Goal: Transaction & Acquisition: Purchase product/service

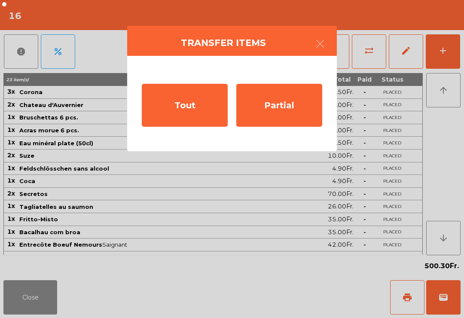
click at [297, 116] on div "Partial" at bounding box center [280, 105] width 86 height 43
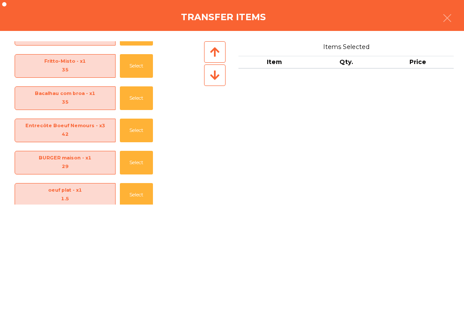
scroll to position [315, 0]
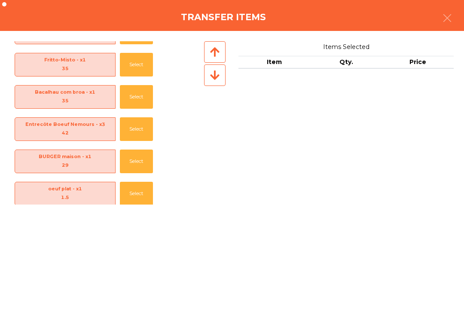
click at [133, 123] on button "Select" at bounding box center [136, 129] width 33 height 24
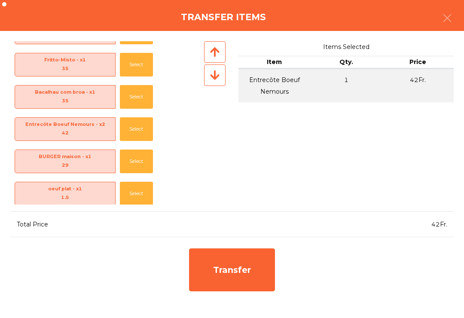
click at [138, 121] on button "Select" at bounding box center [136, 129] width 33 height 24
click at [258, 272] on div "Transfer" at bounding box center [232, 270] width 86 height 43
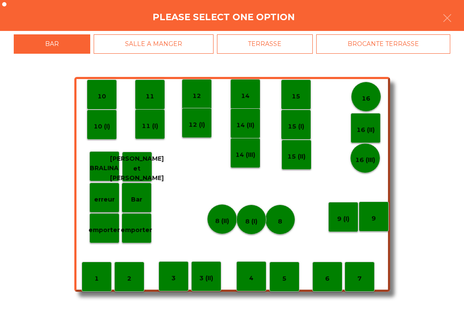
click at [298, 92] on p "15" at bounding box center [296, 97] width 9 height 10
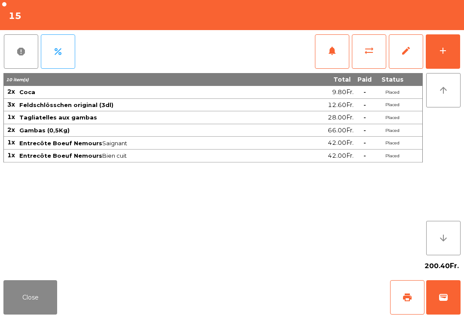
click at [441, 58] on button "add" at bounding box center [443, 51] width 34 height 34
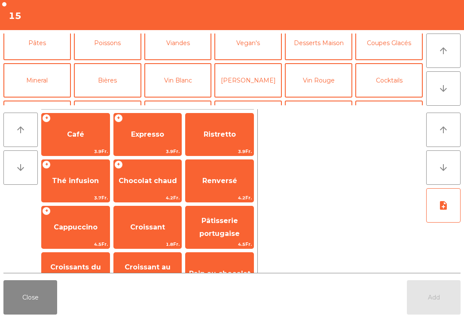
scroll to position [45, 0]
click at [111, 80] on button "Bières" at bounding box center [108, 80] width 68 height 34
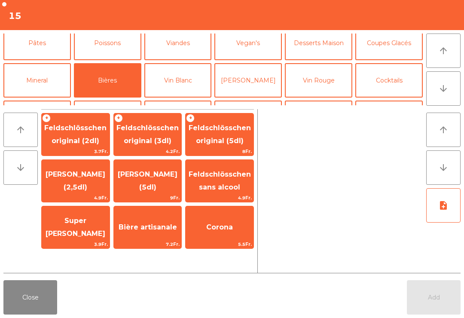
click at [163, 135] on span "Feldschlösschen original (3dl)" at bounding box center [148, 135] width 68 height 37
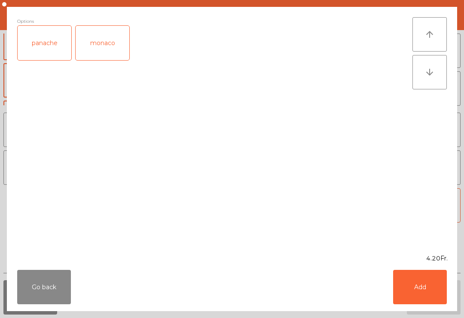
click at [441, 294] on button "Add" at bounding box center [421, 287] width 54 height 34
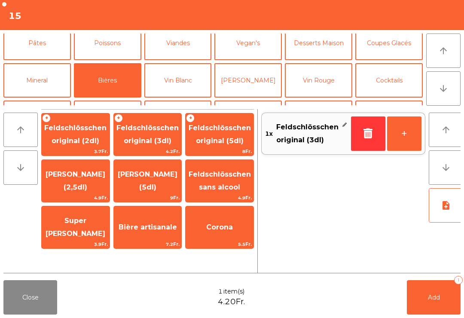
click at [397, 138] on button "+" at bounding box center [405, 134] width 34 height 34
click at [430, 290] on button "Add 2" at bounding box center [434, 297] width 54 height 34
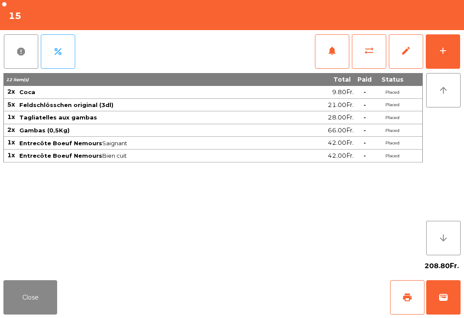
click at [25, 314] on button "Close" at bounding box center [30, 297] width 54 height 34
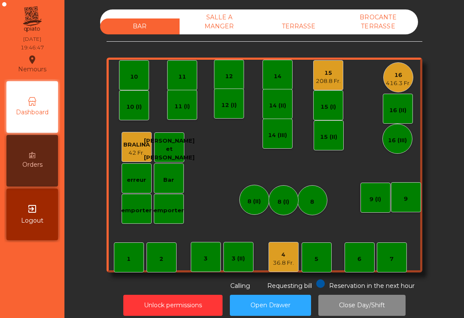
click at [283, 260] on div "36.8 Fr." at bounding box center [283, 263] width 21 height 9
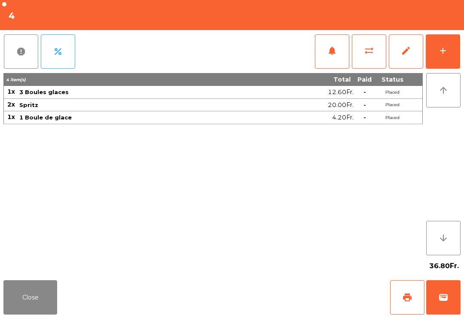
click at [442, 297] on span "wallet" at bounding box center [444, 297] width 10 height 10
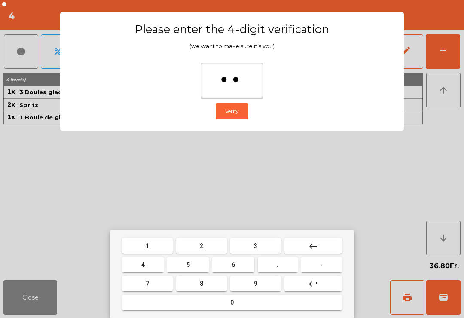
type input "***"
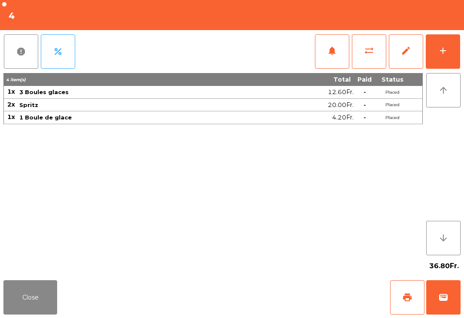
click at [288, 304] on div "Close print wallet" at bounding box center [232, 297] width 464 height 41
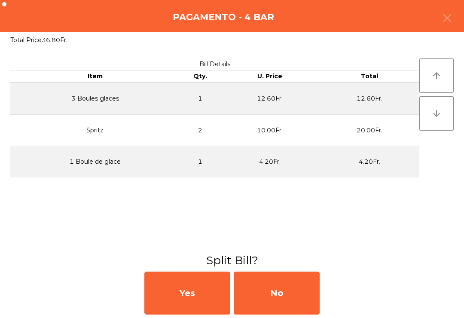
click at [300, 298] on div "No" at bounding box center [277, 293] width 86 height 43
click at [302, 310] on div "MB" at bounding box center [277, 293] width 86 height 43
click at [294, 299] on div "No" at bounding box center [277, 293] width 86 height 43
click at [297, 300] on div "No" at bounding box center [277, 293] width 86 height 43
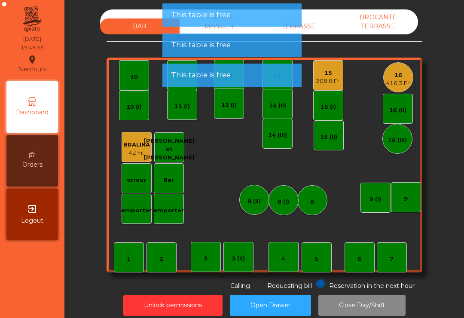
click at [293, 258] on div "4" at bounding box center [284, 257] width 30 height 30
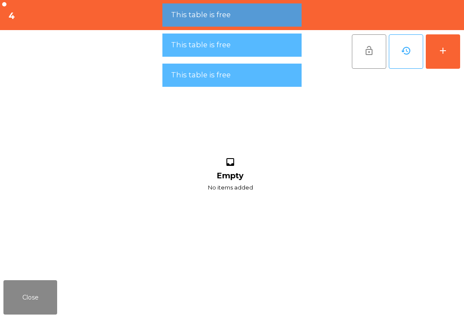
click at [430, 57] on button "add" at bounding box center [443, 51] width 34 height 34
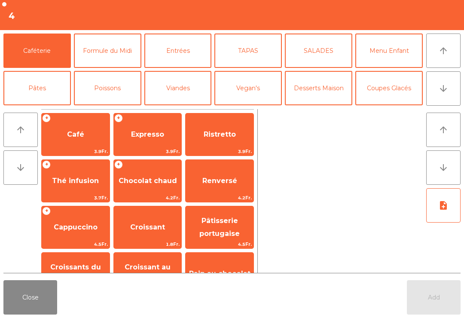
click at [80, 130] on span "Café" at bounding box center [75, 134] width 17 height 8
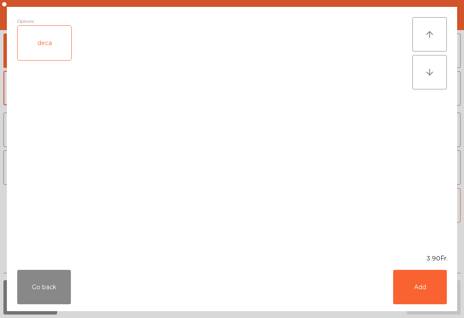
click at [42, 289] on button "Go back" at bounding box center [44, 287] width 54 height 34
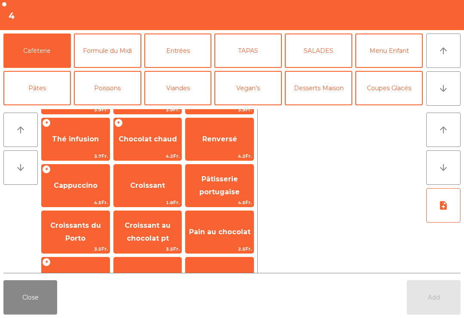
scroll to position [8, 0]
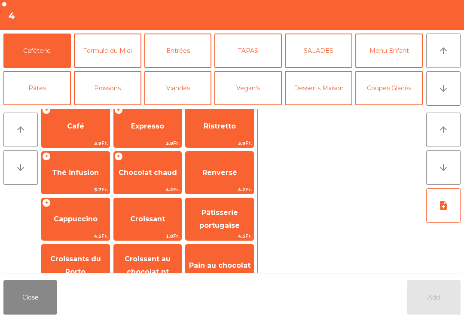
click at [106, 226] on span "Cappuccino" at bounding box center [76, 219] width 68 height 23
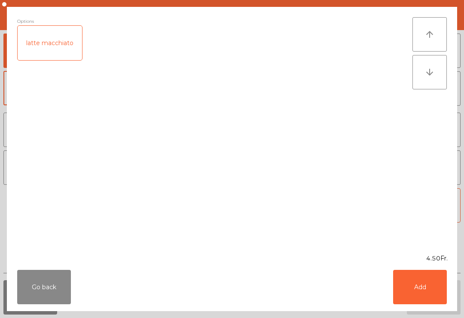
click at [57, 46] on div "latte macchiato" at bounding box center [50, 43] width 65 height 34
click at [413, 284] on button "Add" at bounding box center [421, 287] width 54 height 34
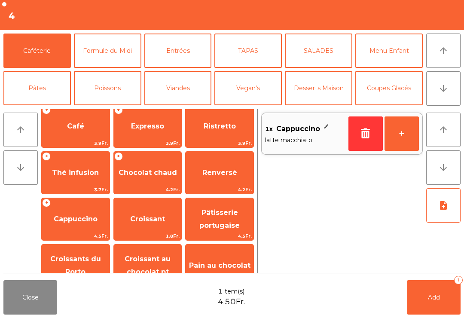
click at [402, 140] on button "+" at bounding box center [402, 134] width 34 height 34
click at [37, 108] on button "Mineral" at bounding box center [37, 125] width 68 height 34
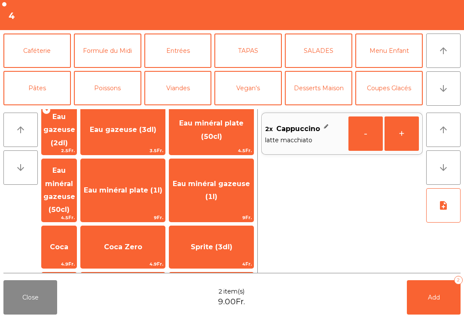
scroll to position [43, 0]
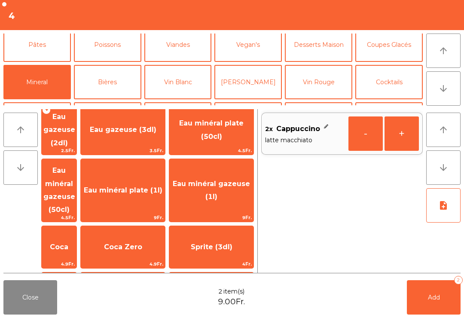
click at [68, 243] on span "Coca" at bounding box center [59, 247] width 18 height 8
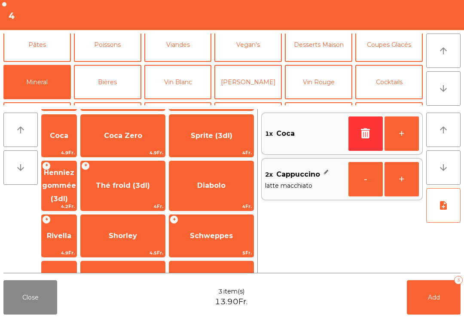
scroll to position [156, 0]
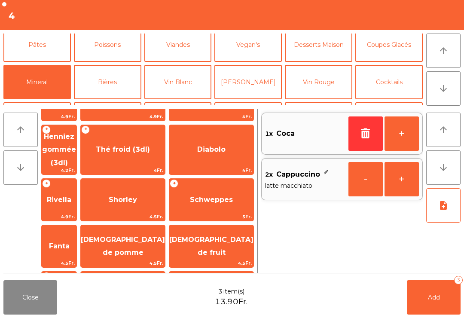
click at [154, 236] on span "[DEMOGRAPHIC_DATA] de pomme" at bounding box center [123, 246] width 84 height 21
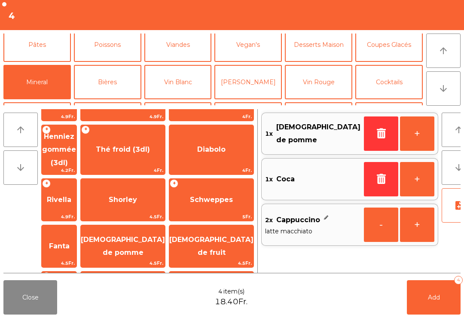
click at [148, 236] on span "[DEMOGRAPHIC_DATA] de pomme" at bounding box center [123, 246] width 84 height 21
click at [364, 133] on button "-" at bounding box center [381, 134] width 34 height 34
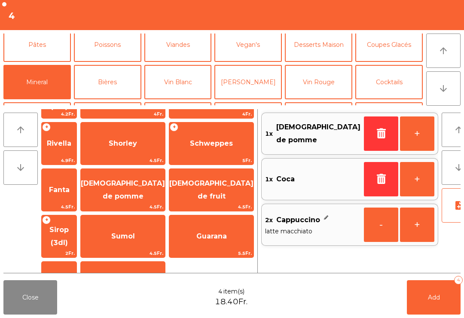
scroll to position [101, 0]
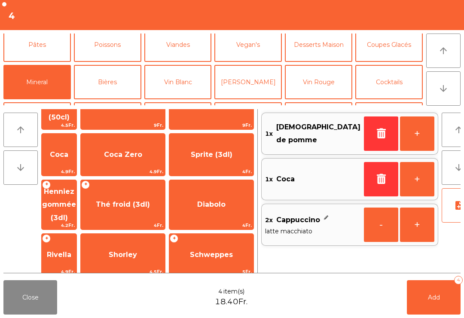
click at [164, 185] on div "+ Thé froid (3dl) 4Fr." at bounding box center [122, 205] width 85 height 50
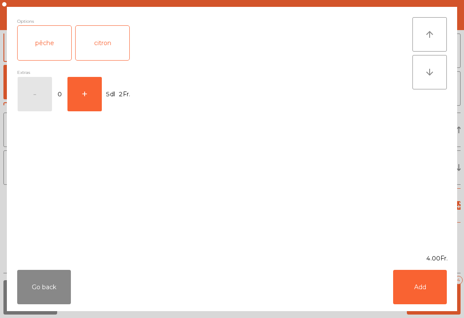
click at [427, 292] on button "Add" at bounding box center [421, 287] width 54 height 34
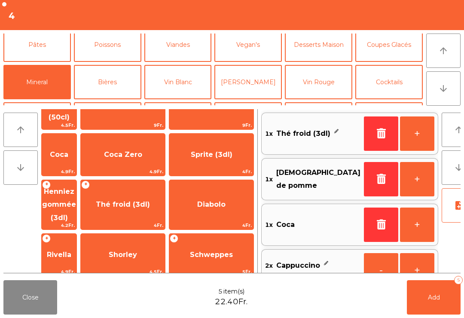
click at [443, 295] on button "Add 5" at bounding box center [434, 297] width 54 height 34
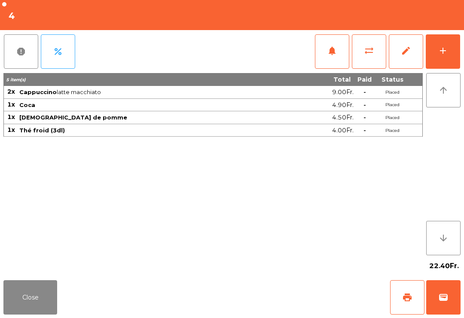
click at [4, 311] on button "Close" at bounding box center [30, 297] width 54 height 34
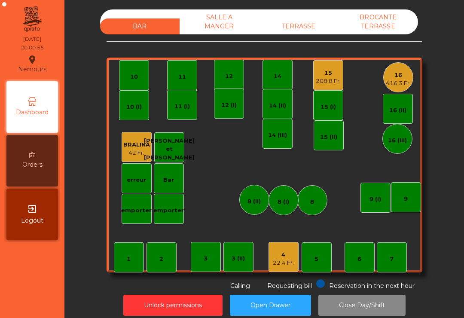
click at [229, 82] on div "12" at bounding box center [229, 75] width 30 height 30
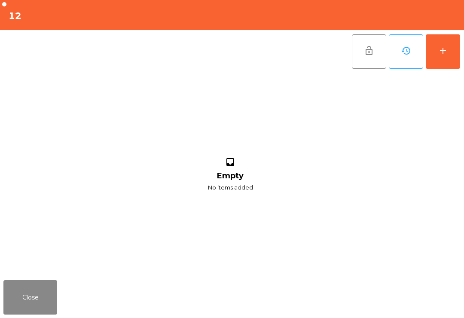
click at [452, 50] on button "add" at bounding box center [443, 51] width 34 height 34
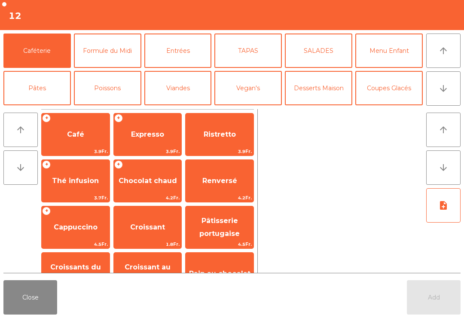
click at [446, 91] on icon "arrow_downward" at bounding box center [444, 88] width 10 height 10
click at [115, 108] on button "Bières" at bounding box center [108, 125] width 68 height 34
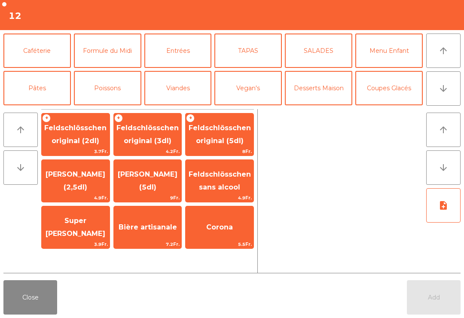
scroll to position [75, 0]
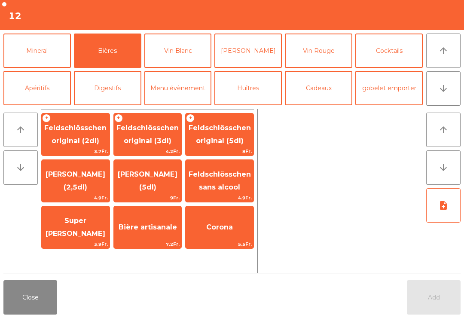
click at [151, 132] on span "Feldschlösschen original (3dl)" at bounding box center [148, 135] width 68 height 37
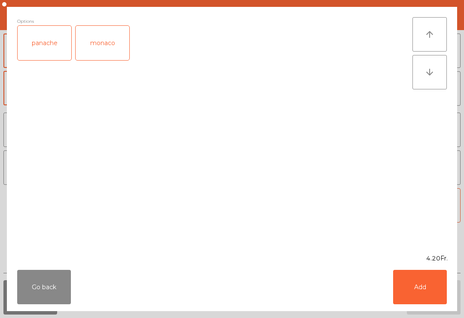
click at [433, 286] on button "Add" at bounding box center [421, 287] width 54 height 34
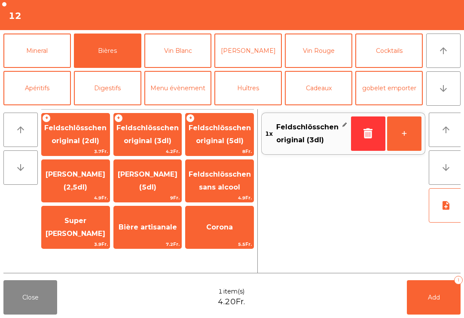
click at [440, 296] on span "Add" at bounding box center [434, 298] width 12 height 8
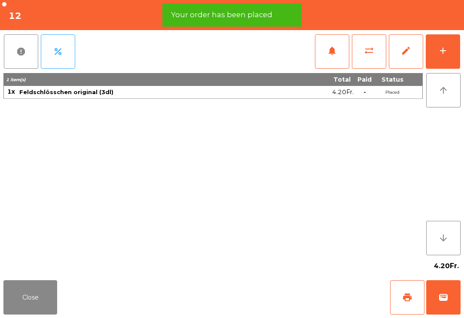
click at [34, 298] on button "Close" at bounding box center [30, 297] width 54 height 34
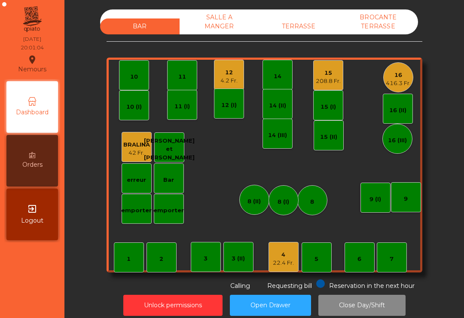
click at [394, 84] on div "416.3 Fr." at bounding box center [398, 83] width 25 height 9
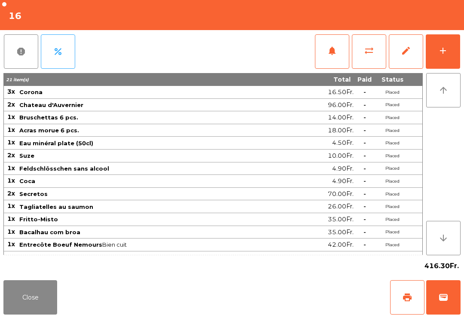
click at [451, 52] on button "add" at bounding box center [443, 51] width 34 height 34
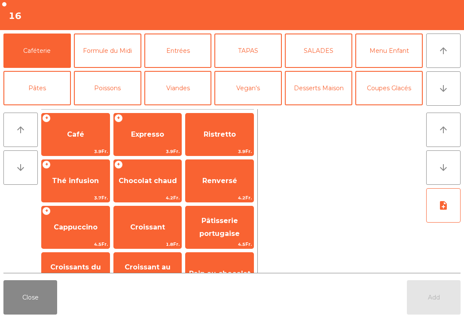
scroll to position [75, 0]
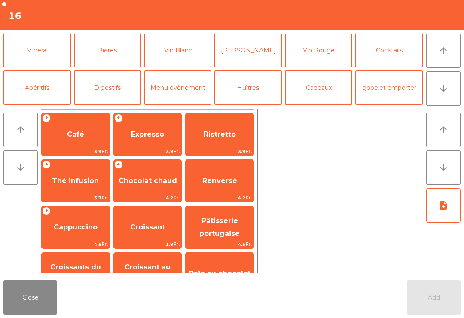
click at [32, 52] on button "Mineral" at bounding box center [37, 50] width 68 height 34
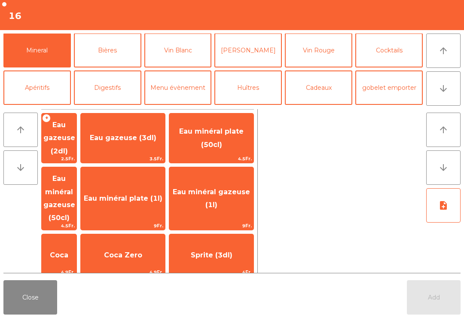
click at [77, 244] on span "Coca" at bounding box center [59, 255] width 35 height 23
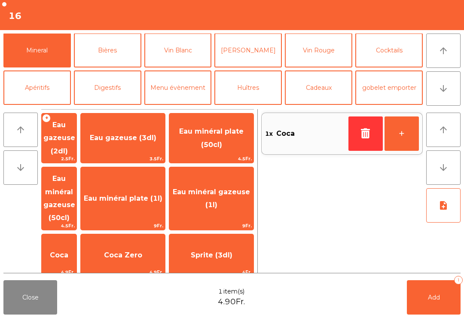
click at [460, 311] on button "Add 1" at bounding box center [434, 297] width 54 height 34
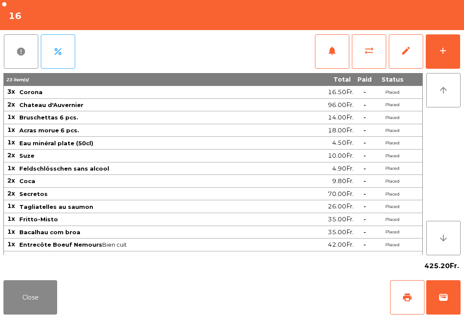
click at [35, 309] on button "Close" at bounding box center [30, 297] width 54 height 34
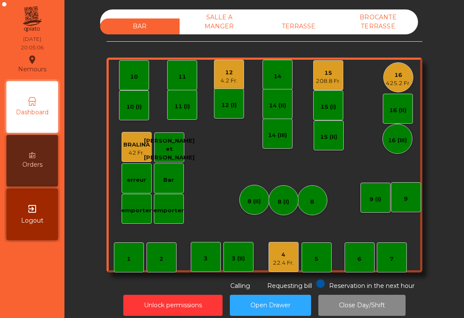
click at [231, 83] on div "4.2 Fr." at bounding box center [229, 81] width 17 height 9
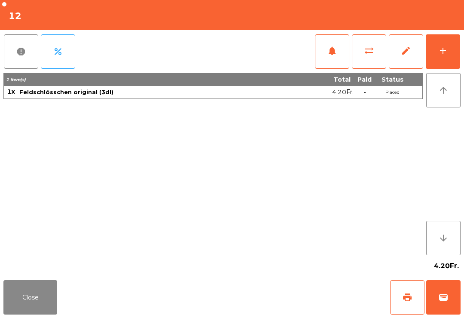
click at [452, 61] on button "add" at bounding box center [443, 51] width 34 height 34
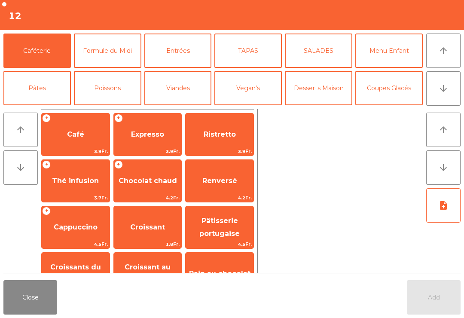
click at [262, 49] on button "TAPAS" at bounding box center [249, 51] width 68 height 34
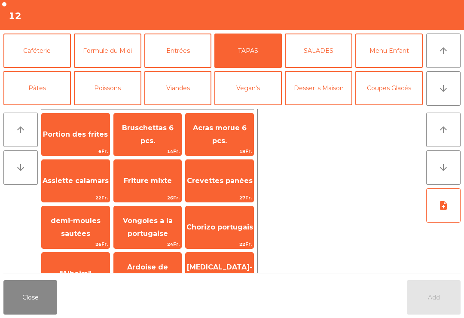
scroll to position [43, 0]
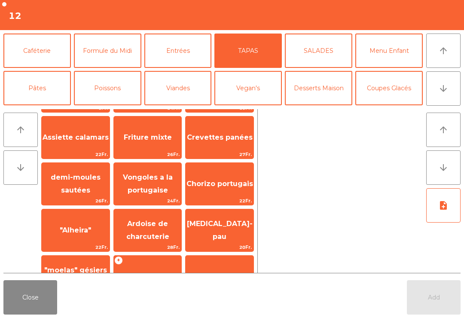
click at [234, 143] on span "Crevettes panées" at bounding box center [220, 137] width 68 height 23
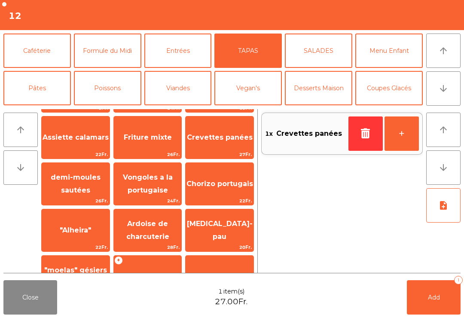
click at [418, 284] on button "Add 1" at bounding box center [434, 297] width 54 height 34
